Goal: Obtain resource: Download file/media

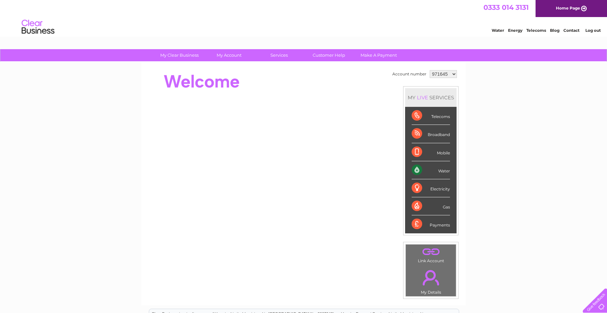
click at [430, 70] on select "971645 1130567" at bounding box center [443, 74] width 27 height 8
select select "1130567"
click option "1130567" at bounding box center [0, 0] width 0 height 0
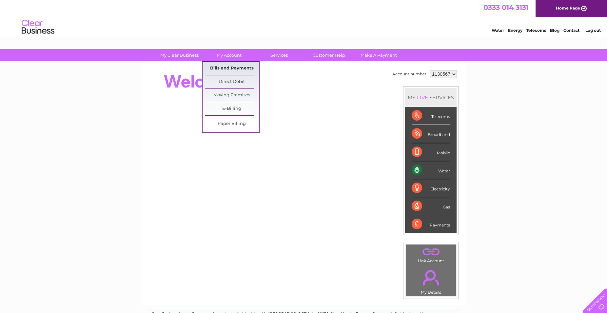
click at [224, 67] on link "Bills and Payments" at bounding box center [232, 68] width 54 height 13
click at [229, 67] on link "Bills and Payments" at bounding box center [232, 68] width 54 height 13
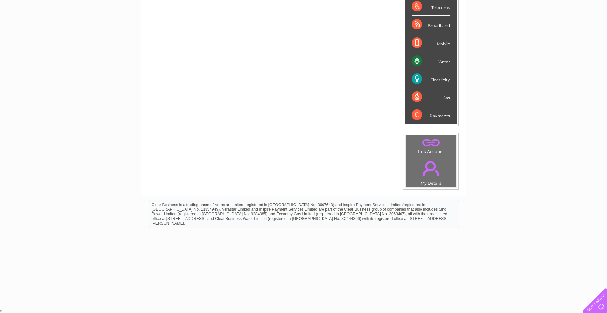
scroll to position [14, 0]
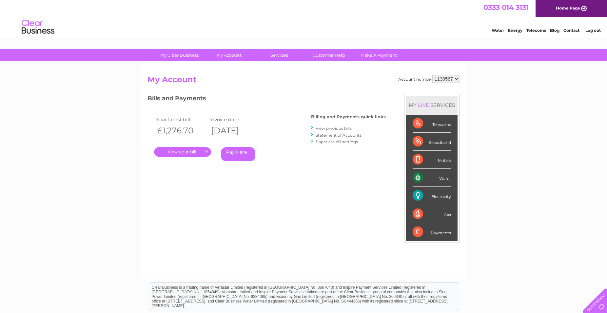
click at [191, 153] on link "." at bounding box center [182, 152] width 57 height 10
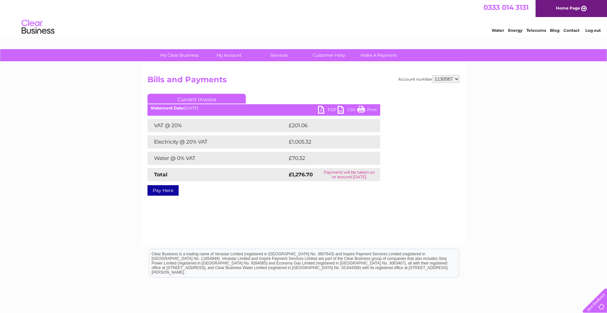
click at [321, 108] on link "PDF" at bounding box center [328, 111] width 20 height 10
